Goal: Transaction & Acquisition: Download file/media

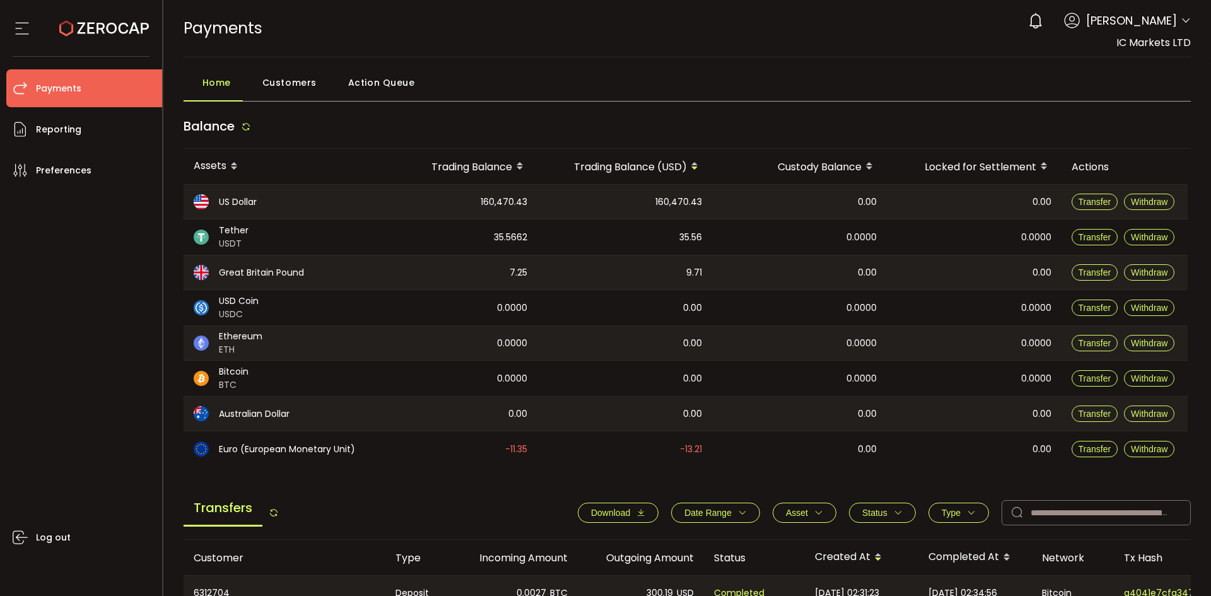
click at [722, 508] on span "Date Range" at bounding box center [707, 513] width 47 height 10
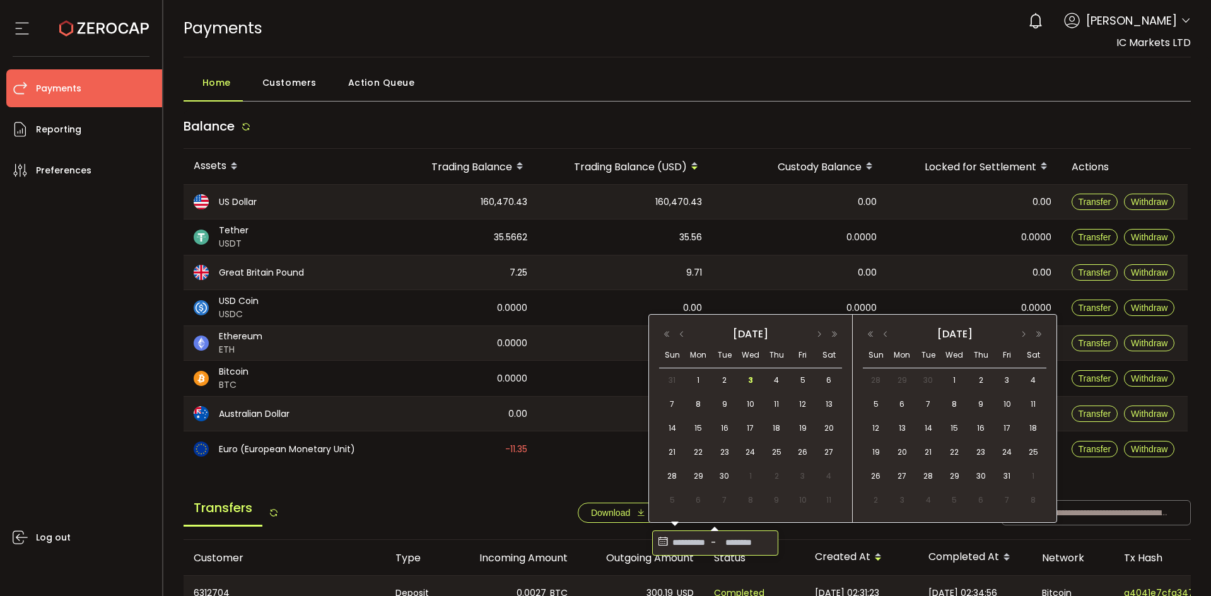
click at [677, 544] on input at bounding box center [689, 543] width 38 height 20
click at [696, 379] on span "1" at bounding box center [698, 380] width 15 height 15
click at [725, 382] on span "2" at bounding box center [724, 380] width 15 height 15
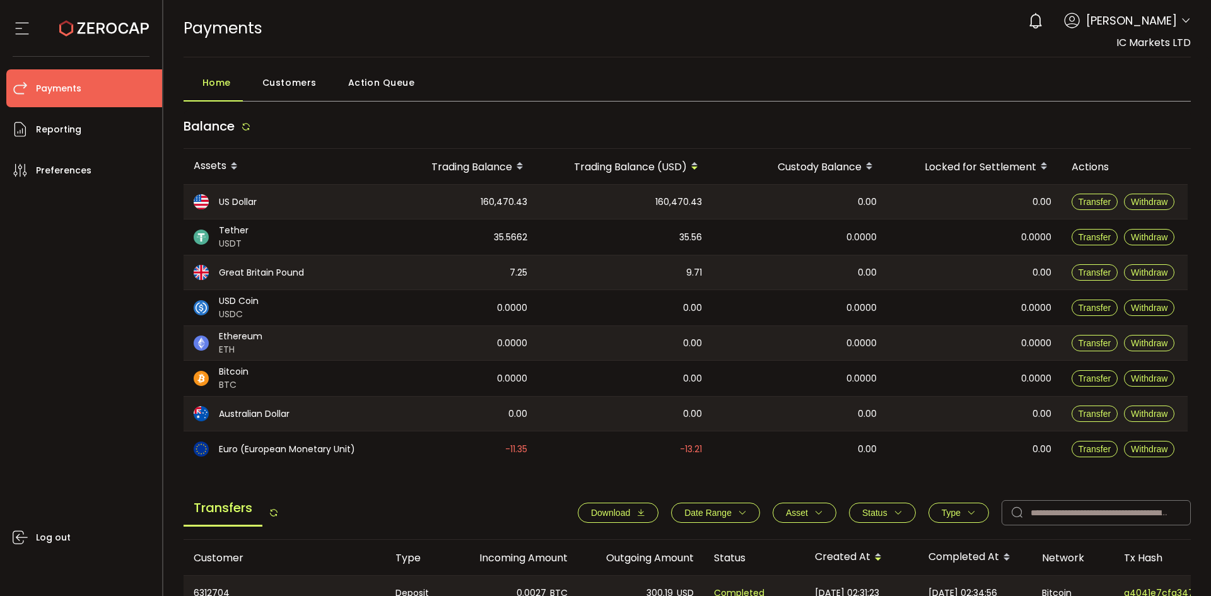
click at [618, 513] on span "Download" at bounding box center [610, 513] width 39 height 10
